Goal: Information Seeking & Learning: Learn about a topic

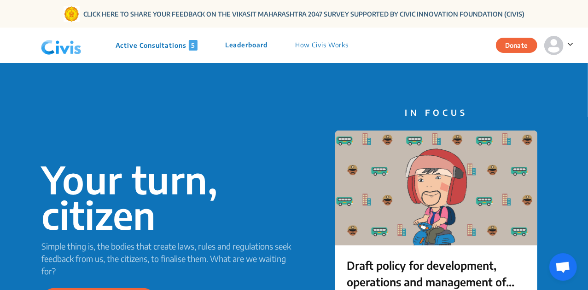
click at [162, 46] on p "Active Consultations 5" at bounding box center [157, 45] width 82 height 11
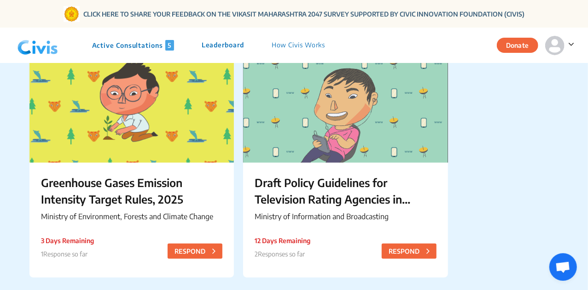
scroll to position [341, 0]
click at [61, 187] on p "Greenhouse Gases Emission Intensity Target Rules, 2025" at bounding box center [131, 190] width 181 height 33
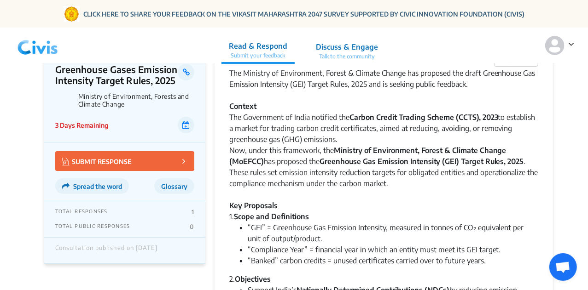
scroll to position [36, 0]
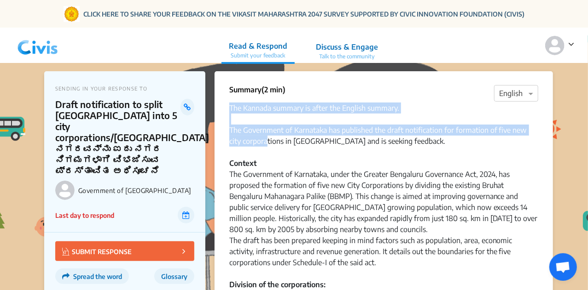
drag, startPoint x: 225, startPoint y: 105, endPoint x: 267, endPoint y: 146, distance: 58.6
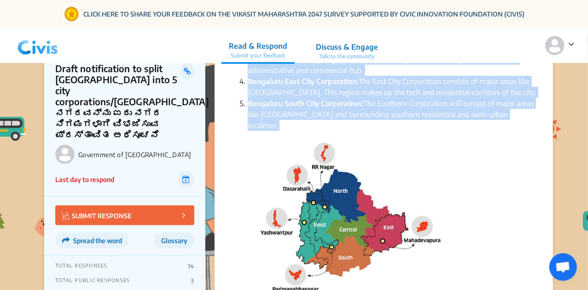
scroll to position [348, 0]
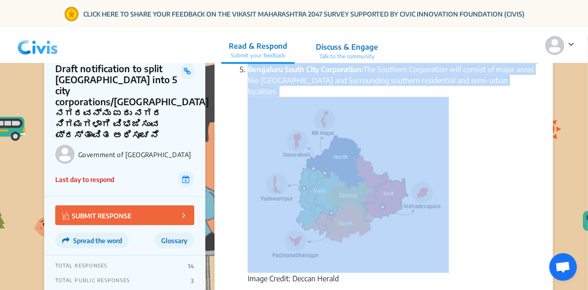
drag, startPoint x: 228, startPoint y: 128, endPoint x: 539, endPoint y: 86, distance: 314.4
copy div "The Government of Karnataka has published the draft notification for formation …"
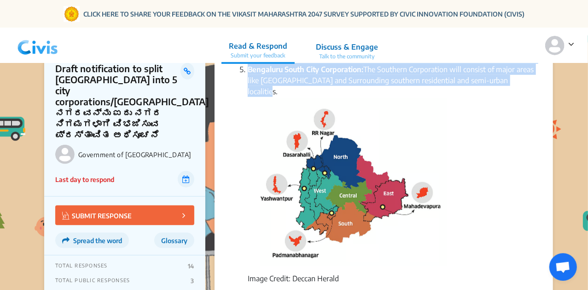
copy div "The Government of Karnataka has published the draft notification for formation …"
click at [276, 136] on img at bounding box center [348, 181] width 201 height 169
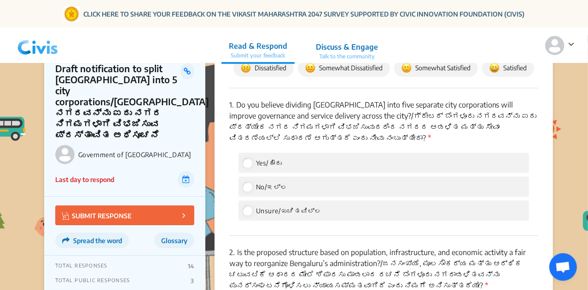
scroll to position [1312, 0]
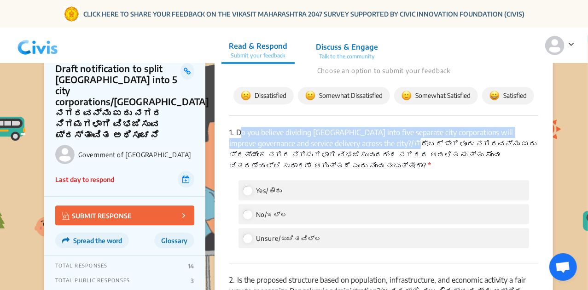
drag, startPoint x: 238, startPoint y: 99, endPoint x: 386, endPoint y: 109, distance: 148.0
click at [386, 127] on p "1. Do you believe dividing Greater Bengaluru into five separate city corporatio…" at bounding box center [383, 149] width 309 height 44
copy p "Do you believe dividing Greater Bengaluru into five separate city corporations …"
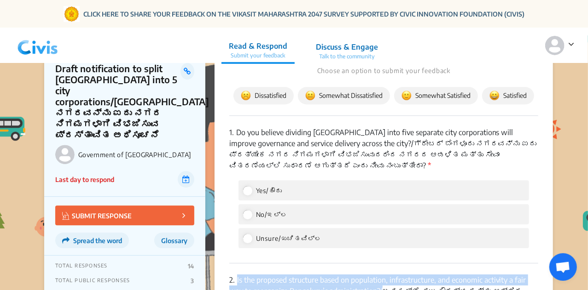
copy p "Is the proposed structure based on population, infrastructure, and economic act…"
drag, startPoint x: 237, startPoint y: 247, endPoint x: 379, endPoint y: 255, distance: 142.5
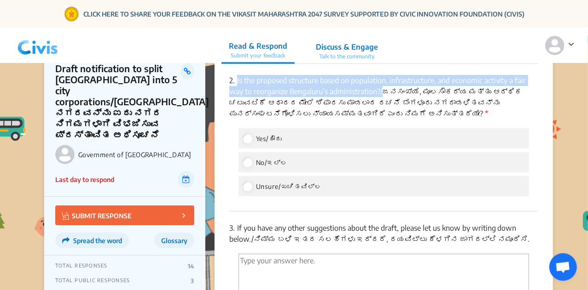
scroll to position [1512, 0]
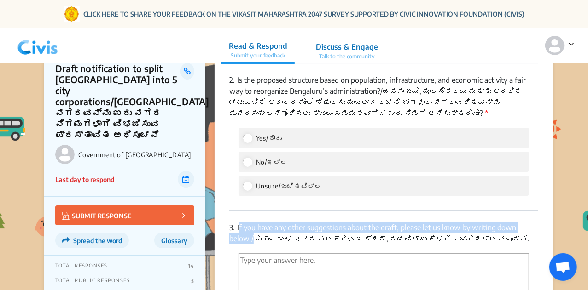
drag, startPoint x: 239, startPoint y: 196, endPoint x: 251, endPoint y: 208, distance: 17.9
click at [251, 222] on p "3. If you have any other suggestions about the draft, please let us know by wri…" at bounding box center [383, 233] width 309 height 22
copy p "If you have any other suggestions about the draft, please let us know by writin…"
click at [47, 42] on img at bounding box center [38, 46] width 48 height 28
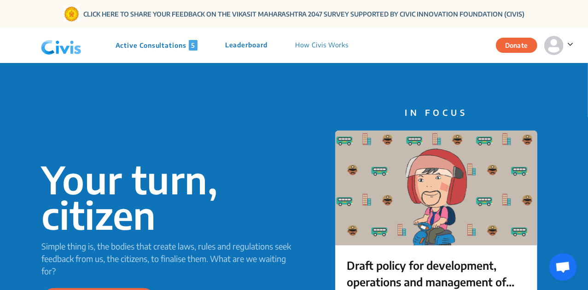
click at [165, 49] on p "Active Consultations 5" at bounding box center [157, 45] width 82 height 11
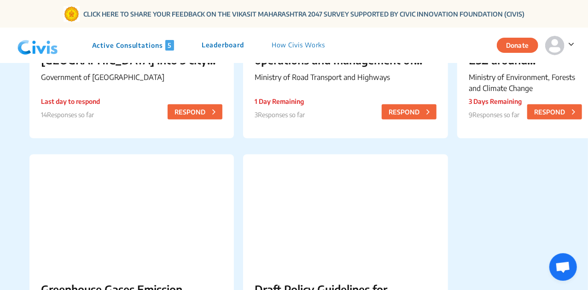
scroll to position [247, 0]
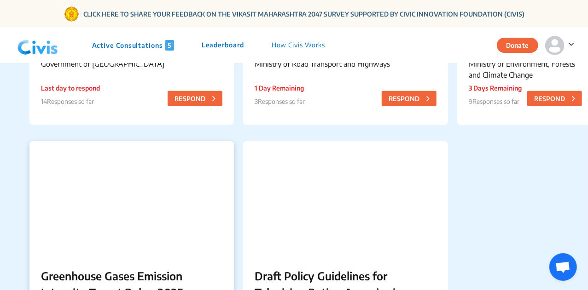
click at [121, 180] on div at bounding box center [131, 198] width 204 height 115
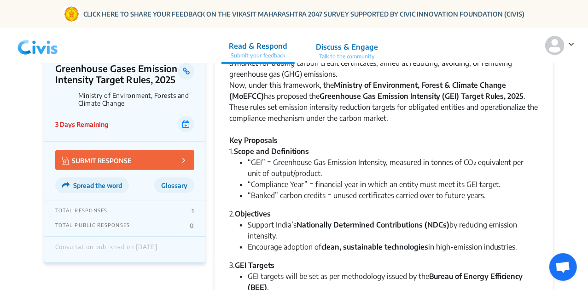
scroll to position [40, 0]
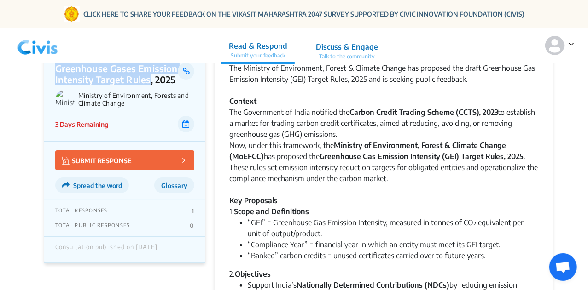
copy p "Greenhouse Gases Emission Intensity Target Rules"
drag, startPoint x: 55, startPoint y: 69, endPoint x: 149, endPoint y: 76, distance: 93.7
click at [149, 76] on p "Greenhouse Gases Emission Intensity Target Rules, 2025" at bounding box center [116, 74] width 123 height 22
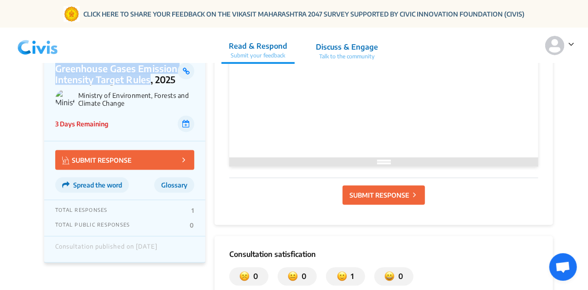
scroll to position [1029, 0]
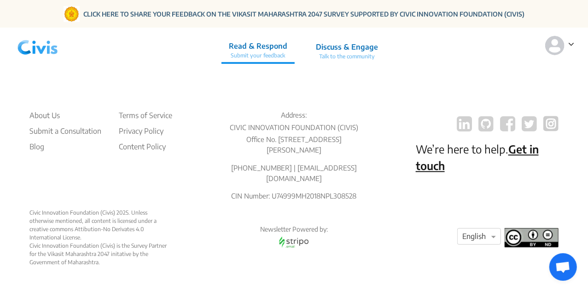
click at [282, 181] on p "[PHONE_NUMBER] | [EMAIL_ADDRESS][DOMAIN_NAME]" at bounding box center [293, 173] width 143 height 21
copy p "8976926914"
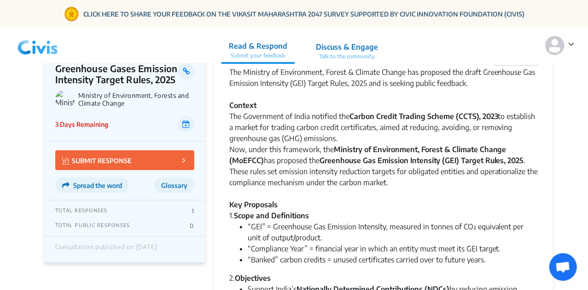
drag, startPoint x: 0, startPoint y: 0, endPoint x: 46, endPoint y: 38, distance: 59.8
click at [46, 38] on img at bounding box center [38, 46] width 48 height 28
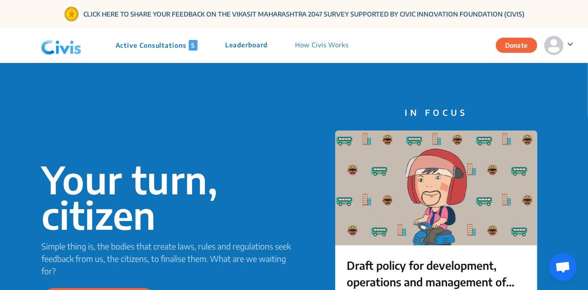
click at [166, 51] on div "Active Consultations 5 Leaderboard How Civis Works" at bounding box center [199, 46] width 325 height 28
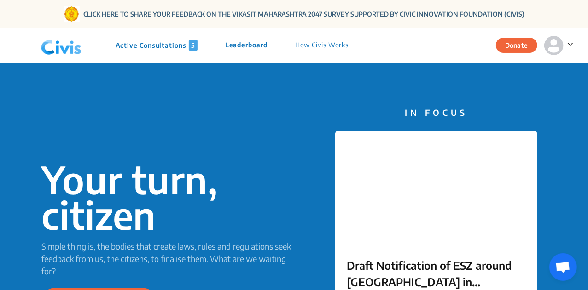
click at [165, 42] on p "Active Consultations 5" at bounding box center [157, 45] width 82 height 11
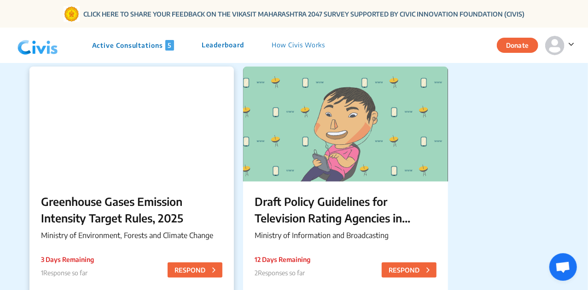
scroll to position [353, 0]
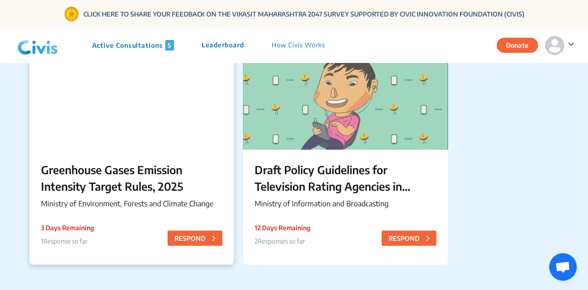
click at [141, 165] on p "Greenhouse Gases Emission Intensity Target Rules, 2025" at bounding box center [131, 178] width 181 height 33
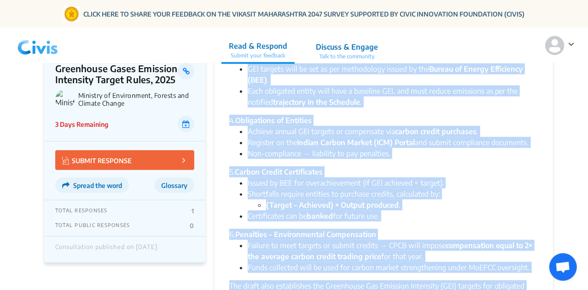
scroll to position [406, 0]
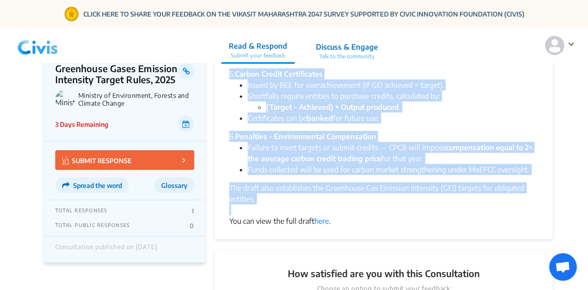
drag, startPoint x: 230, startPoint y: 109, endPoint x: 270, endPoint y: 208, distance: 106.8
copy div "Lor Ipsumdol si Ametconsect, Adipis & Elitsed Doeius tem incididu utl etdol Mag…"
click at [308, 174] on li "Funds collected will be used for carbon market strengthening under MoEFCC overs…" at bounding box center [393, 169] width 290 height 11
